Goal: Navigation & Orientation: Understand site structure

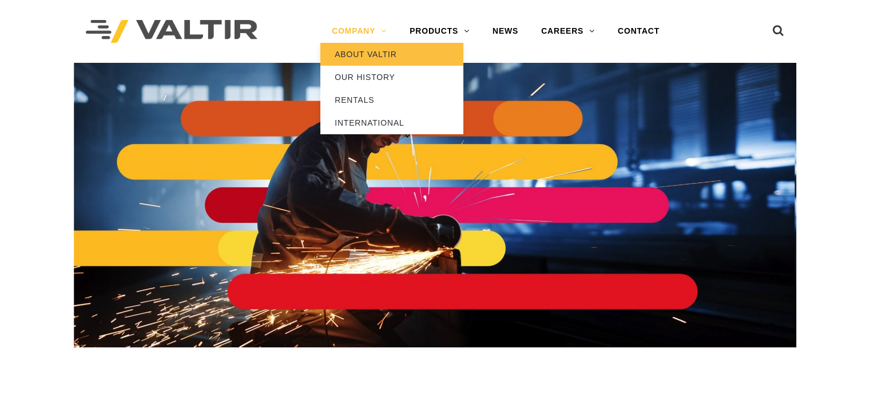
click at [377, 54] on link "ABOUT VALTIR" at bounding box center [391, 54] width 143 height 23
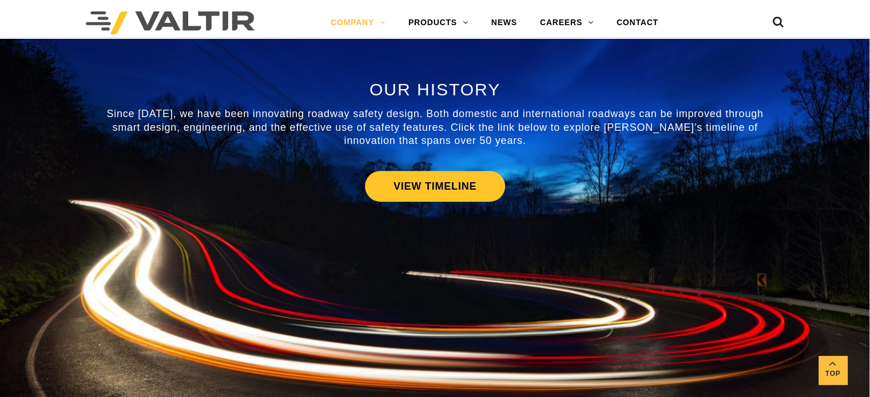
scroll to position [572, 0]
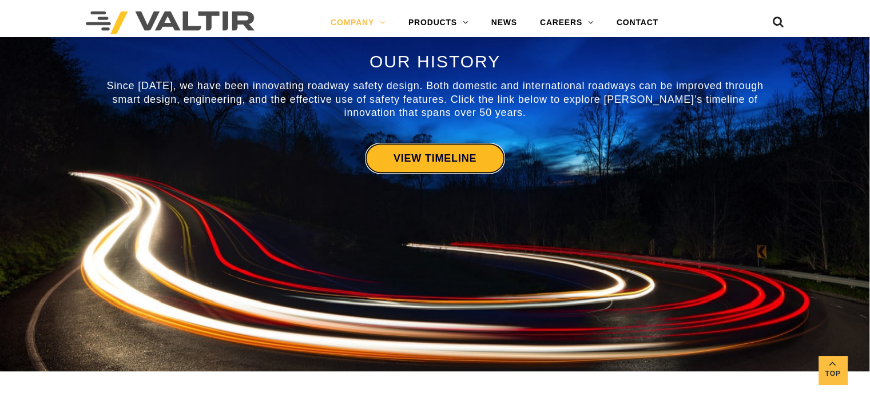
click at [432, 149] on link "VIEW TIMELINE" at bounding box center [435, 158] width 140 height 31
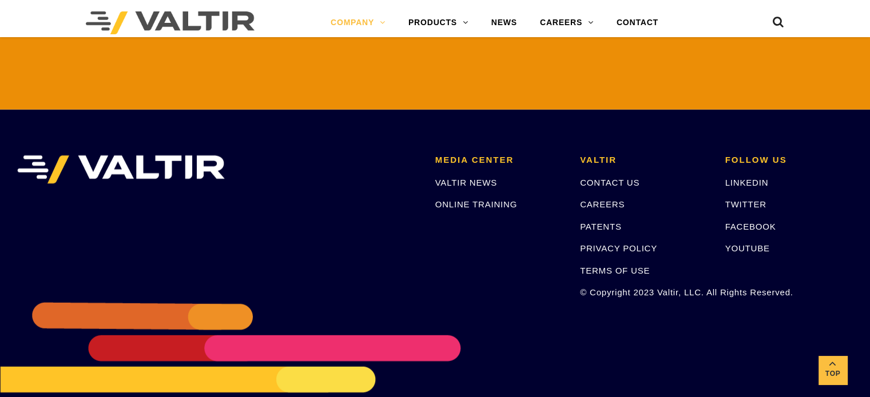
scroll to position [2723, 0]
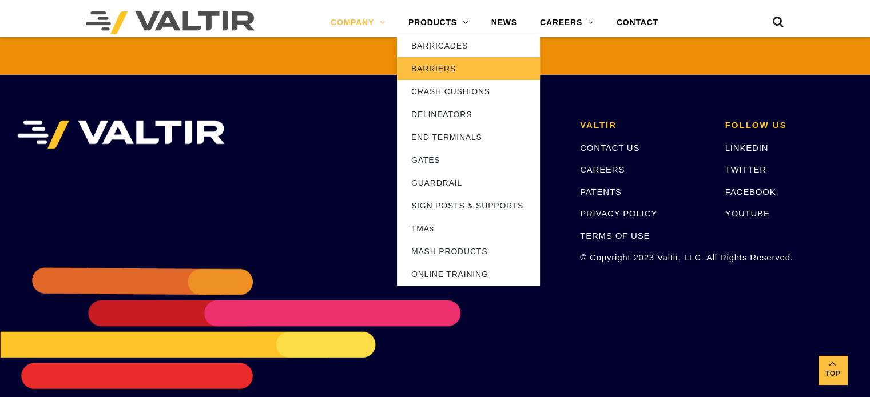
click at [451, 70] on link "BARRIERS" at bounding box center [468, 68] width 143 height 23
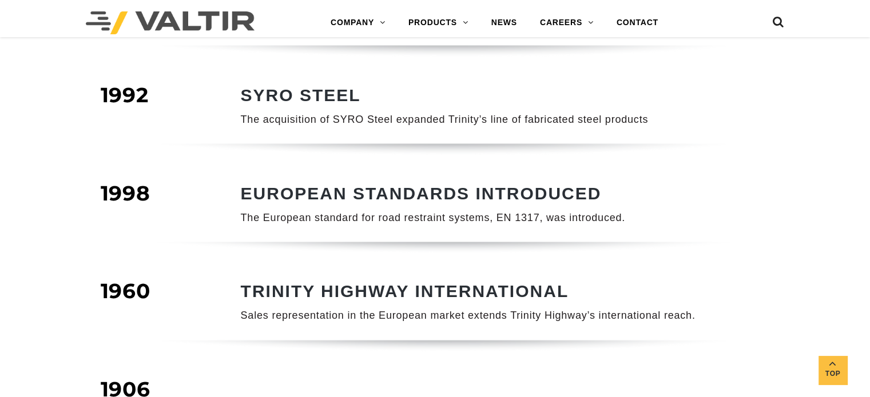
scroll to position [743, 0]
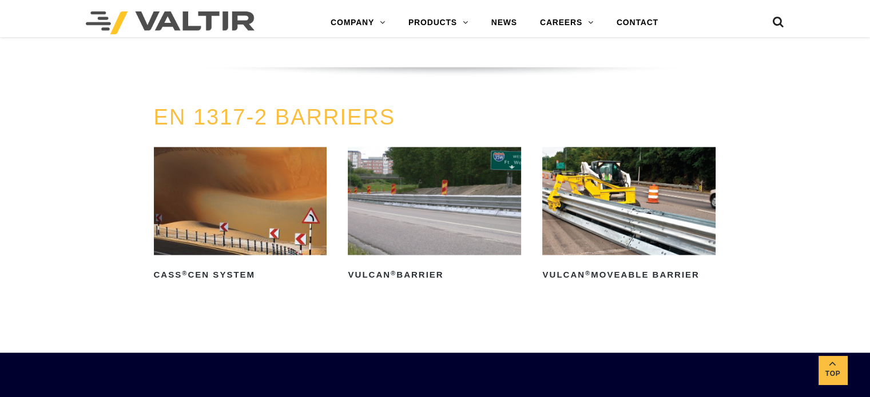
scroll to position [2002, 0]
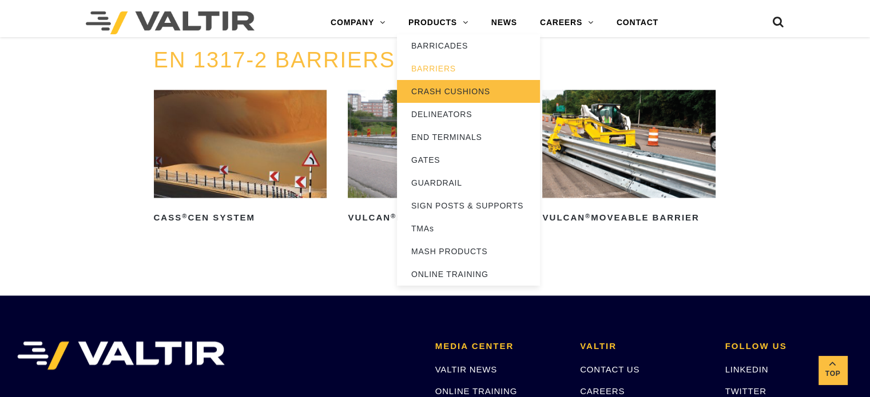
click at [439, 93] on link "CRASH CUSHIONS" at bounding box center [468, 91] width 143 height 23
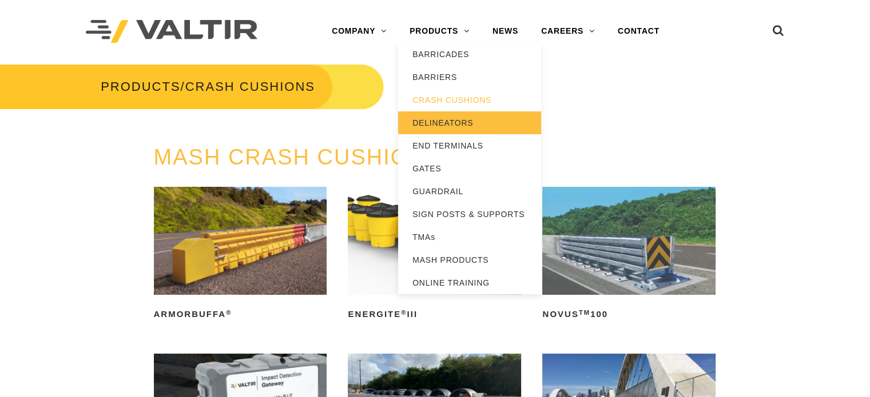
click at [433, 121] on link "DELINEATORS" at bounding box center [469, 123] width 143 height 23
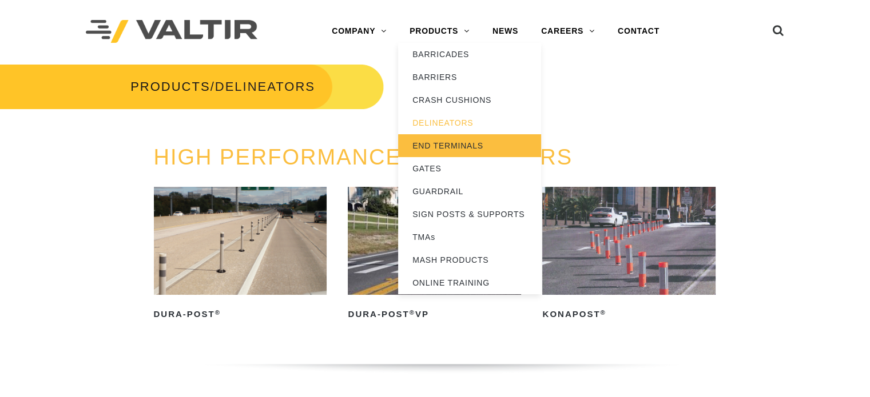
click at [453, 145] on link "END TERMINALS" at bounding box center [469, 145] width 143 height 23
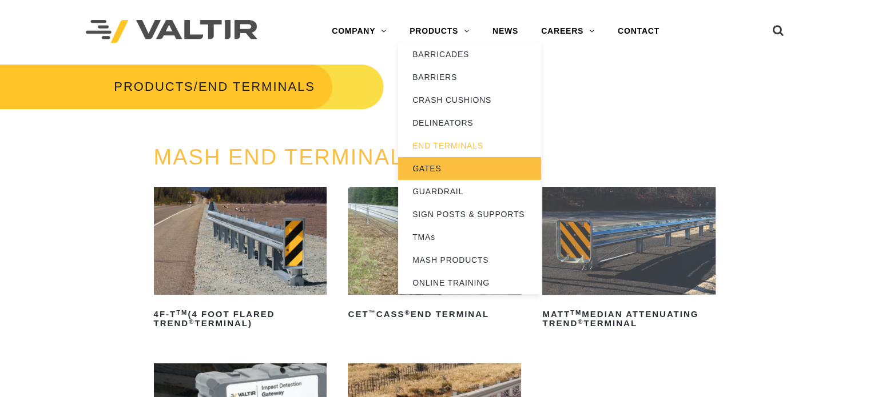
click at [449, 166] on link "GATES" at bounding box center [469, 168] width 143 height 23
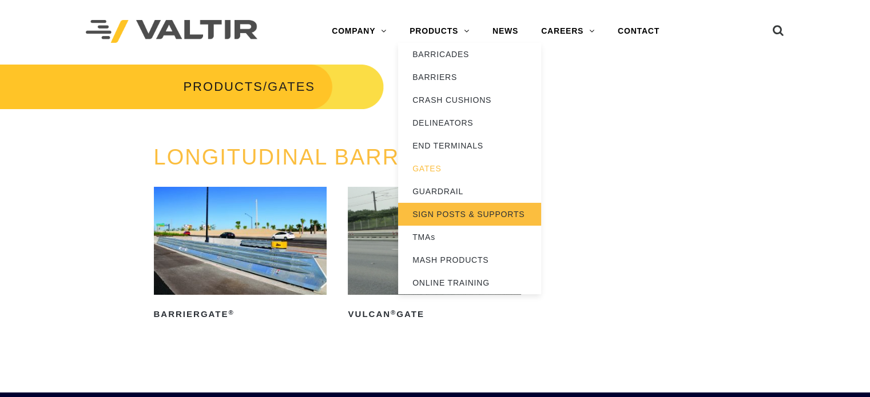
click at [463, 211] on link "SIGN POSTS & SUPPORTS" at bounding box center [469, 214] width 143 height 23
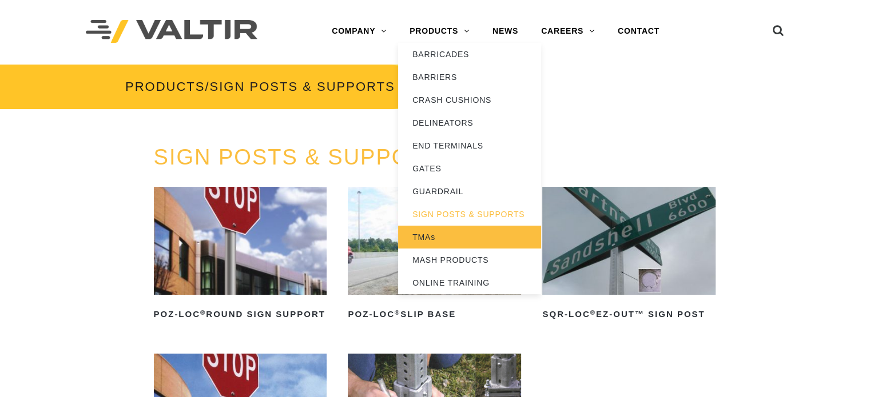
click at [444, 237] on link "TMAs" at bounding box center [469, 237] width 143 height 23
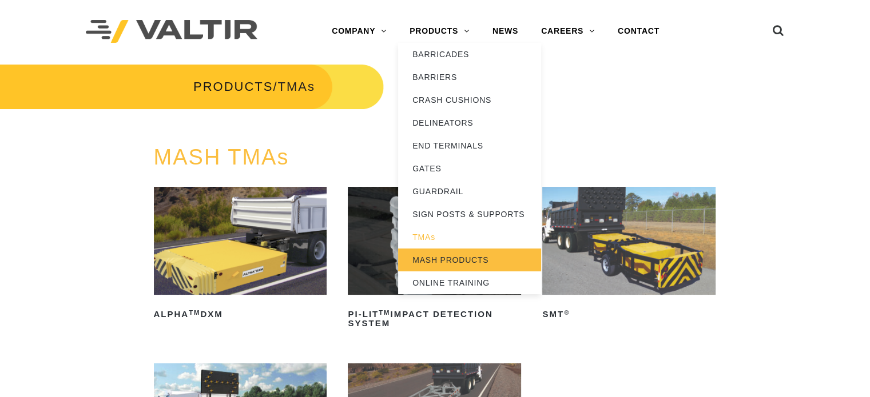
click at [453, 257] on link "MASH PRODUCTS" at bounding box center [469, 260] width 143 height 23
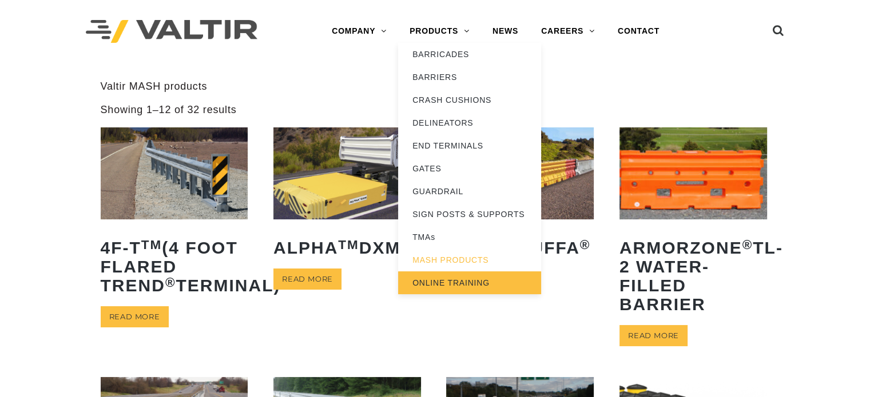
click at [451, 284] on link "ONLINE TRAINING" at bounding box center [469, 283] width 143 height 23
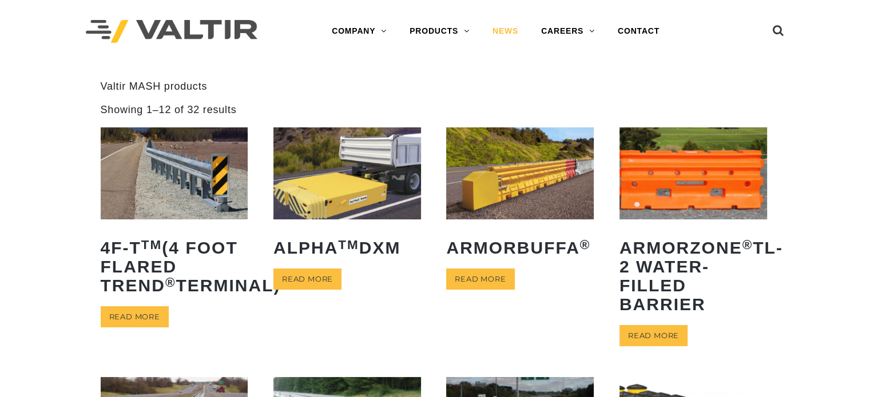
click at [508, 31] on link "NEWS" at bounding box center [505, 31] width 49 height 23
